Goal: Task Accomplishment & Management: Use online tool/utility

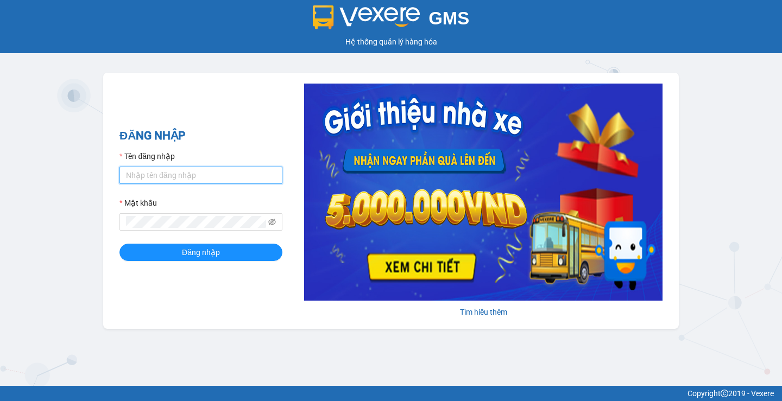
click at [161, 183] on input "Tên đăng nhập" at bounding box center [200, 175] width 163 height 17
type input "hanghoa95.quehuong"
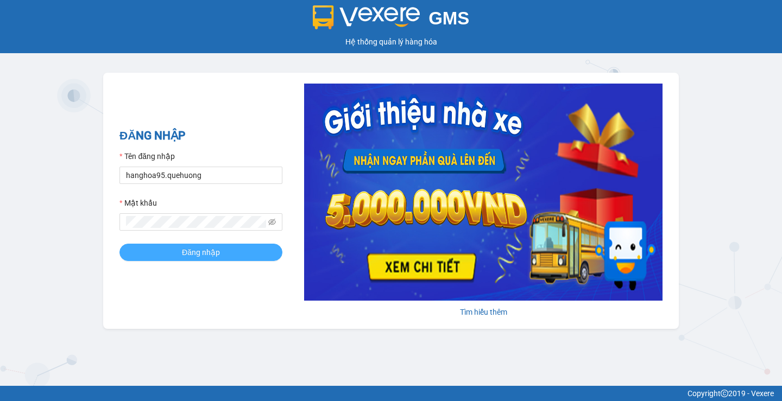
click at [180, 255] on button "Đăng nhập" at bounding box center [200, 252] width 163 height 17
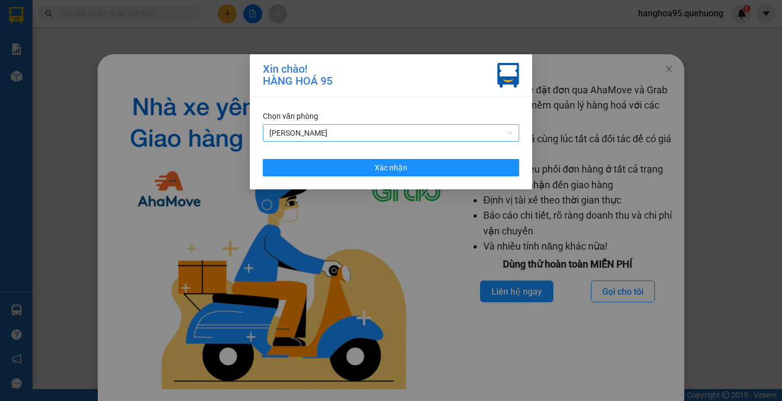
click at [282, 127] on span "[PERSON_NAME]" at bounding box center [390, 133] width 243 height 16
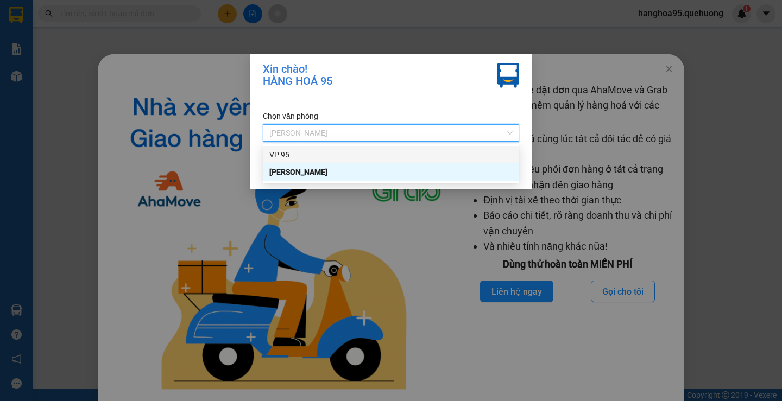
click at [280, 153] on div "VP 95" at bounding box center [390, 155] width 243 height 12
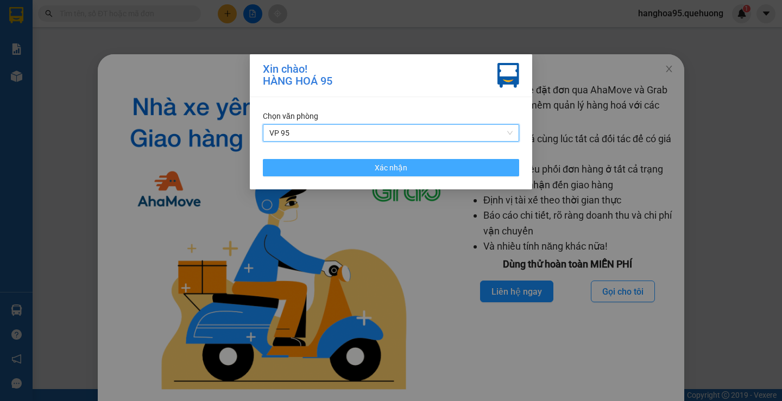
click at [286, 168] on button "Xác nhận" at bounding box center [391, 167] width 256 height 17
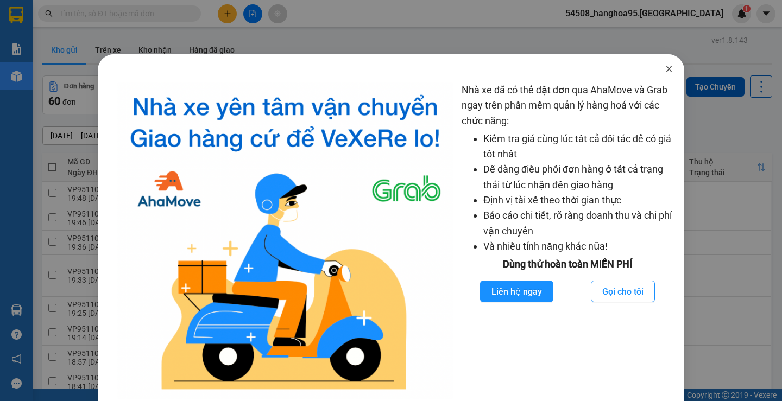
click at [665, 71] on icon "close" at bounding box center [669, 69] width 9 height 9
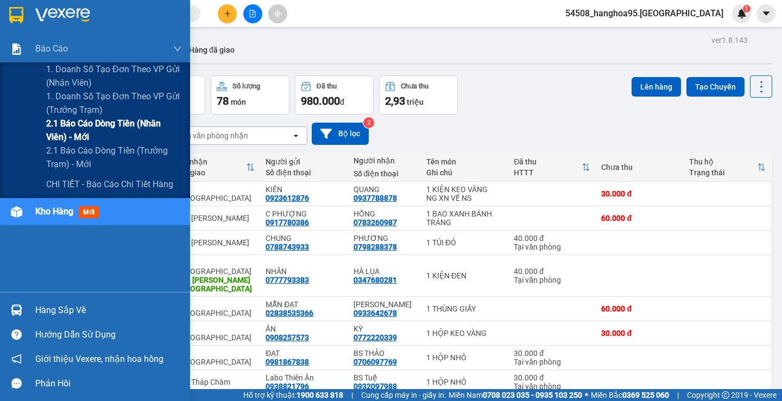
click at [83, 131] on span "2.1 Báo cáo dòng tiền (nhân viên) - mới" at bounding box center [114, 130] width 136 height 27
